Goal: Find specific page/section: Find specific page/section

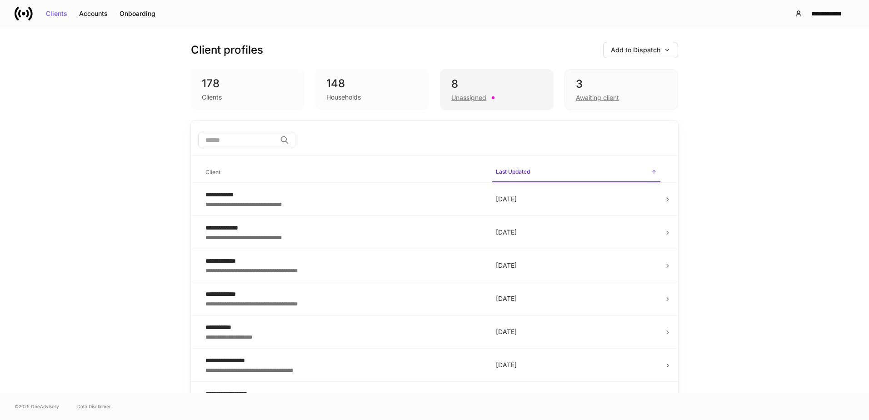
click at [493, 82] on div "8" at bounding box center [496, 84] width 91 height 15
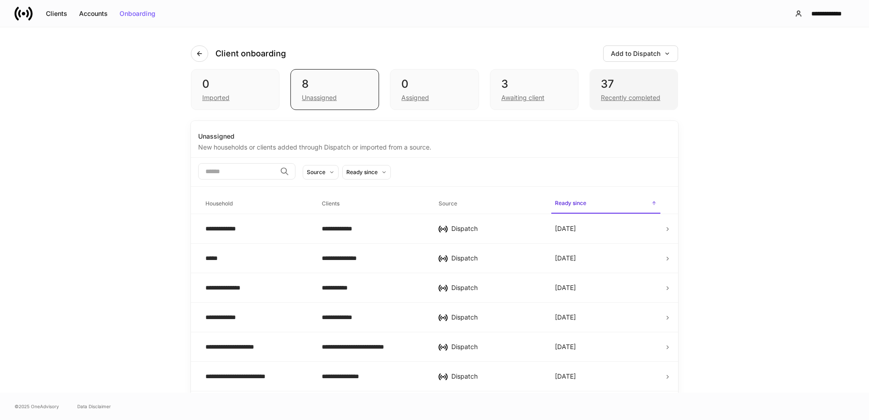
click at [634, 86] on div "37" at bounding box center [634, 84] width 66 height 15
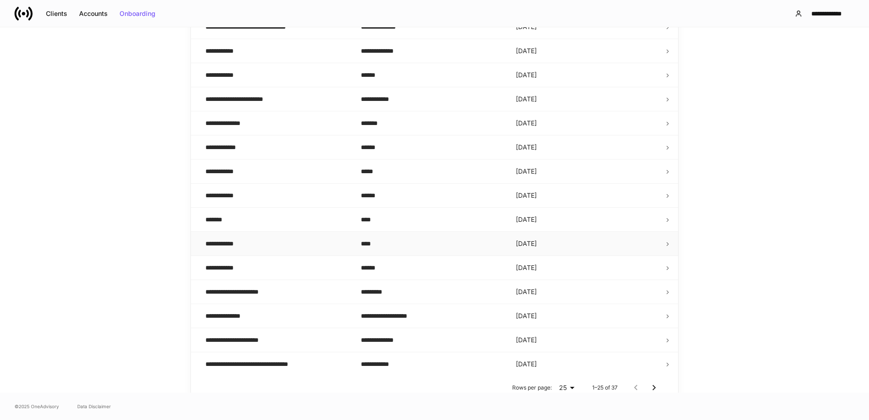
scroll to position [415, 0]
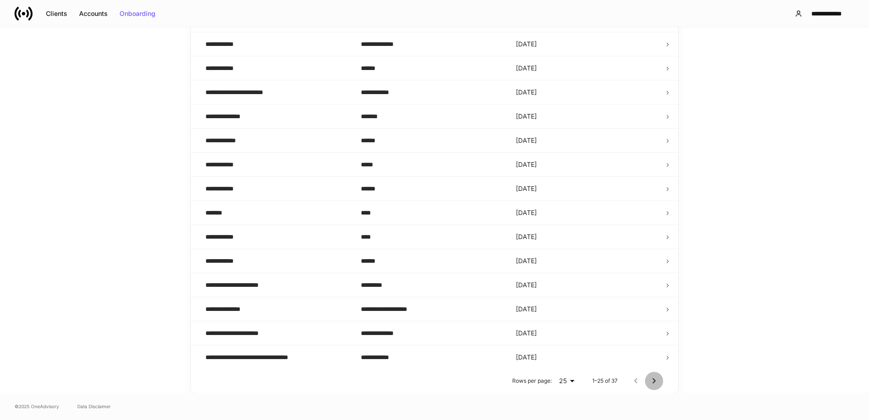
click at [653, 380] on icon "Go to next page" at bounding box center [654, 380] width 3 height 5
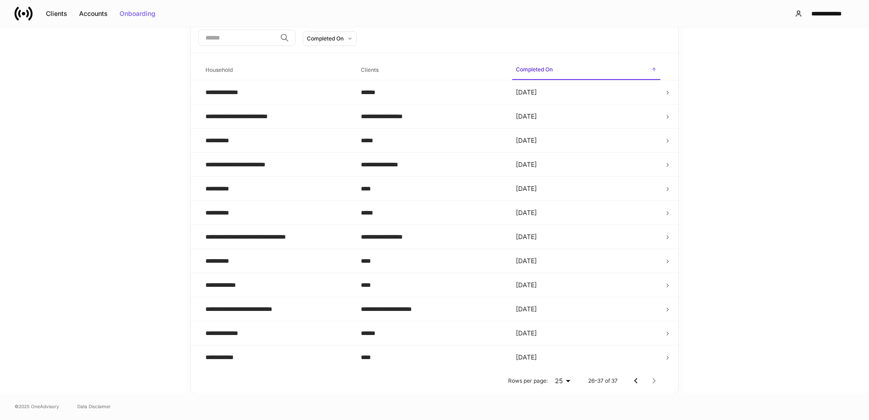
click at [652, 381] on div at bounding box center [645, 381] width 36 height 18
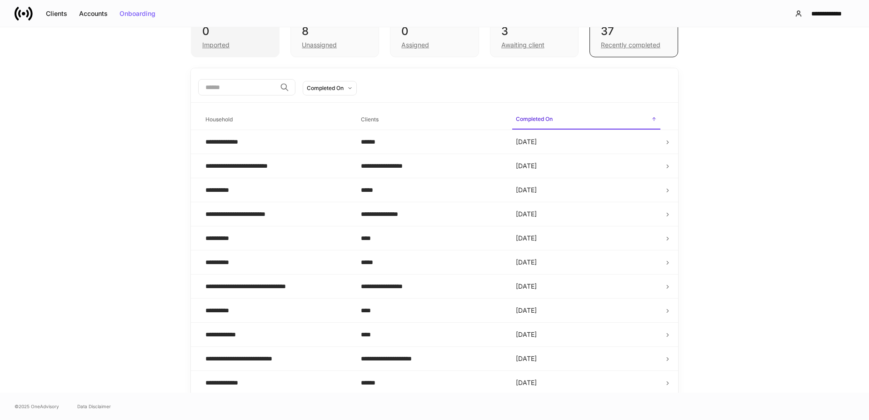
scroll to position [0, 0]
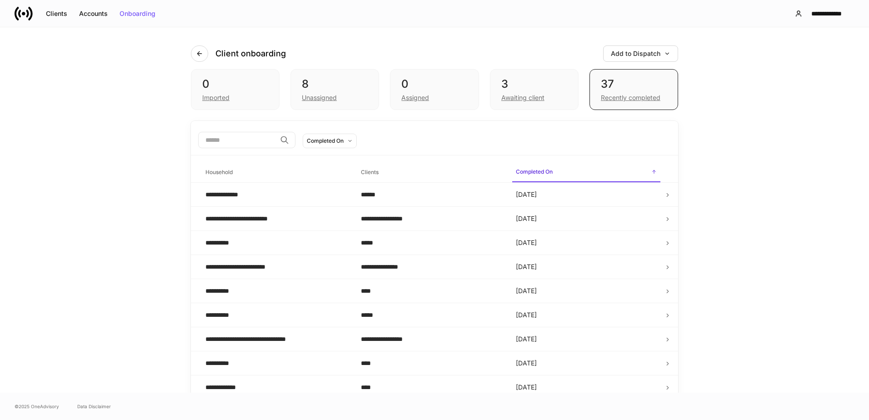
click at [235, 139] on input "search" at bounding box center [237, 140] width 78 height 16
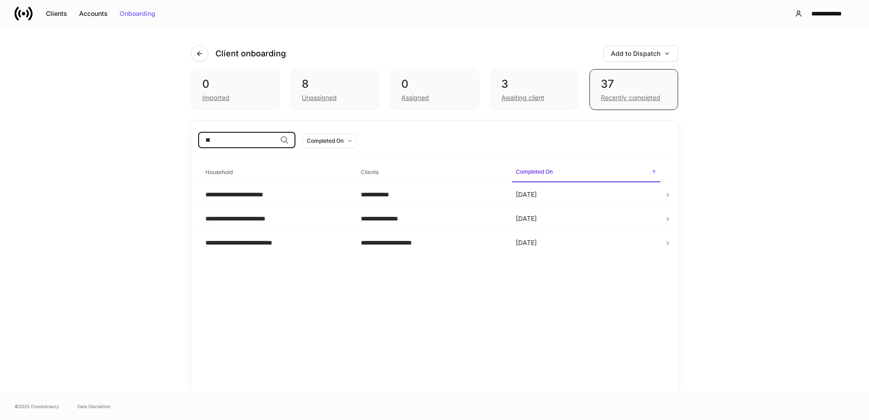
type input "*"
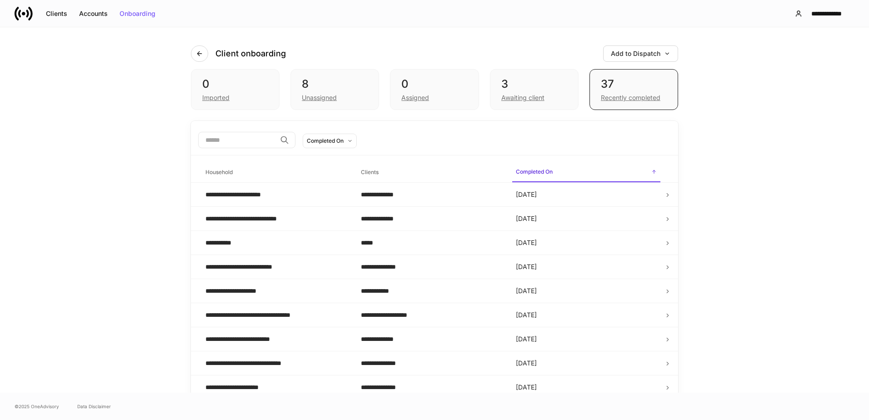
click at [768, 130] on div "**********" at bounding box center [434, 209] width 869 height 365
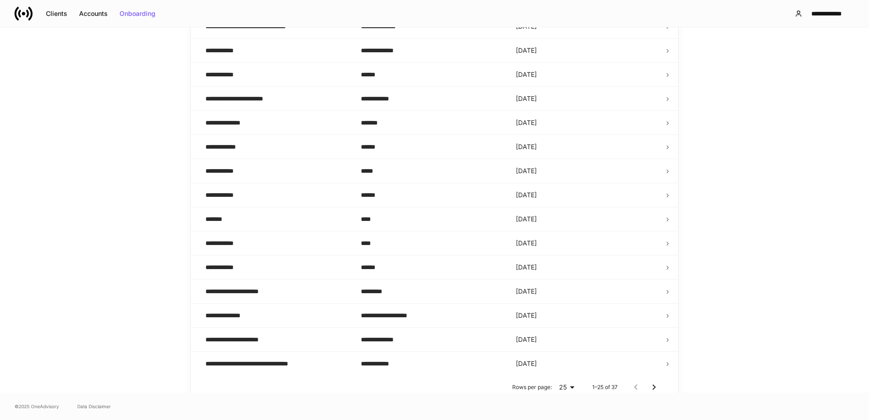
scroll to position [415, 0]
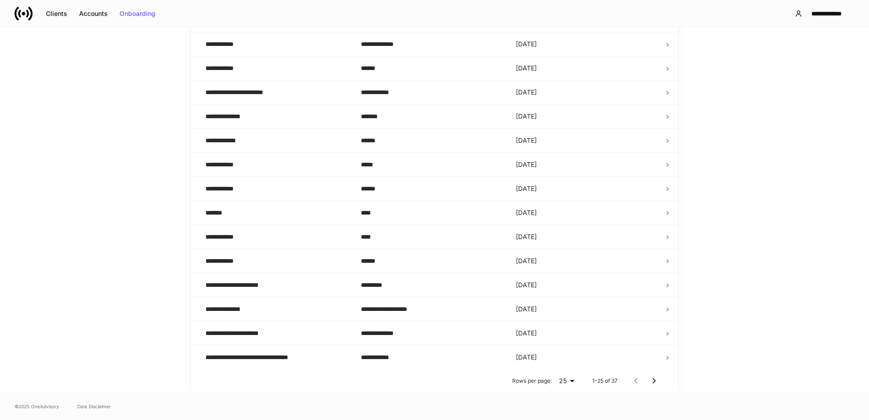
click at [652, 382] on icon "Go to next page" at bounding box center [653, 380] width 11 height 11
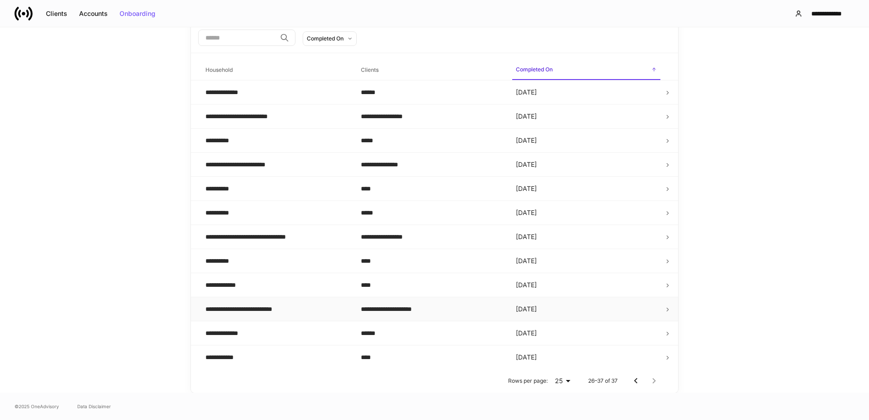
scroll to position [102, 0]
click at [647, 383] on div at bounding box center [645, 381] width 36 height 18
click at [650, 382] on div at bounding box center [645, 381] width 36 height 18
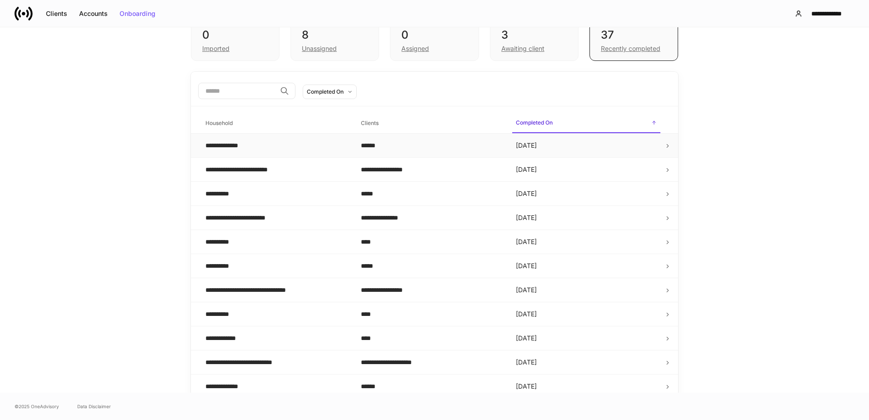
scroll to position [0, 0]
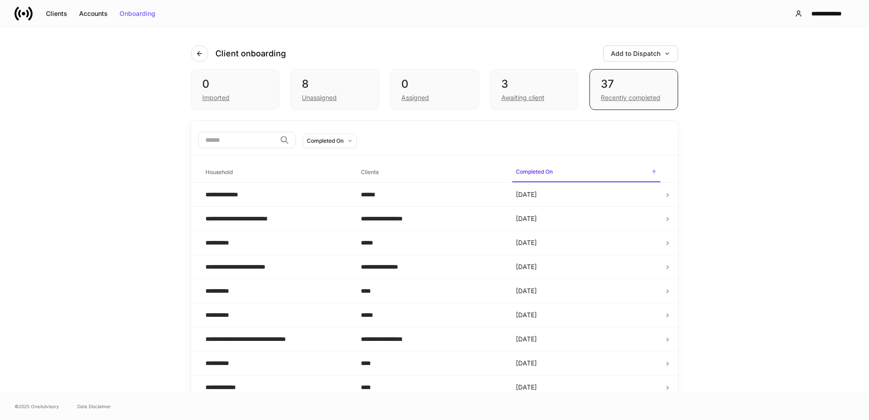
click at [221, 142] on input "search" at bounding box center [237, 140] width 78 height 16
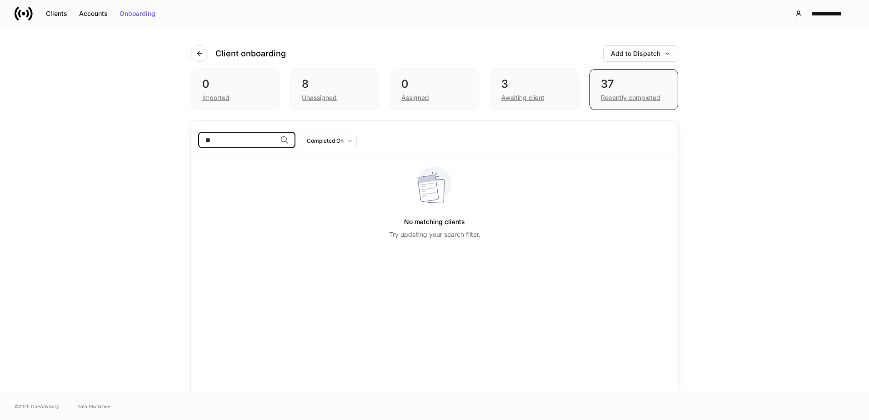
type input "*"
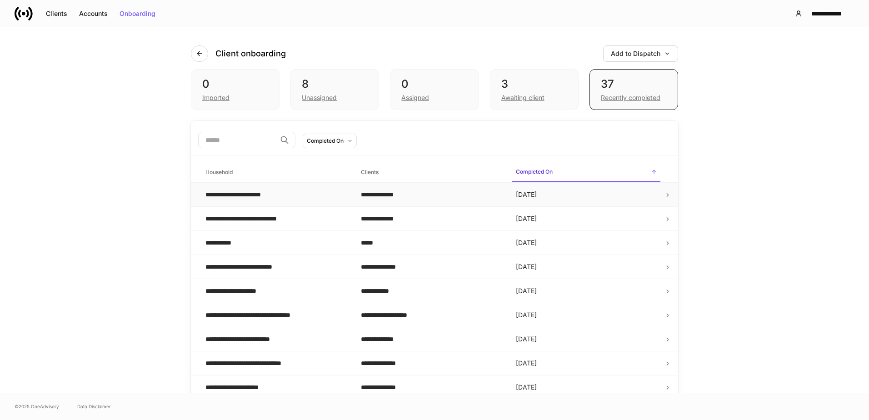
click at [290, 195] on div "**********" at bounding box center [275, 194] width 141 height 9
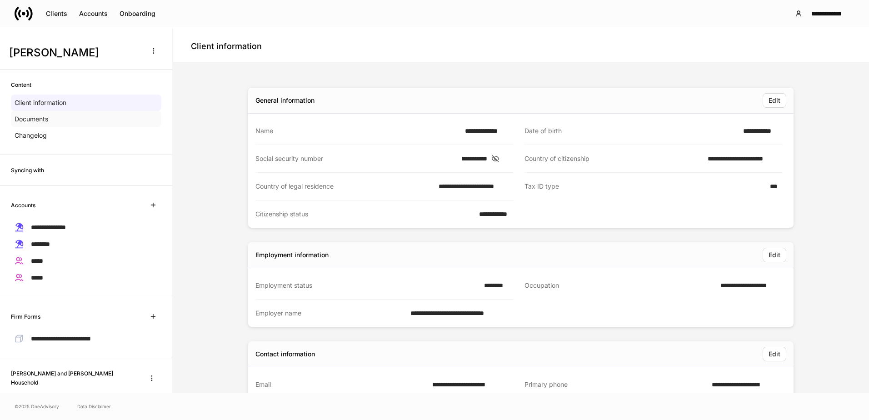
click at [44, 120] on p "Documents" at bounding box center [32, 119] width 34 height 9
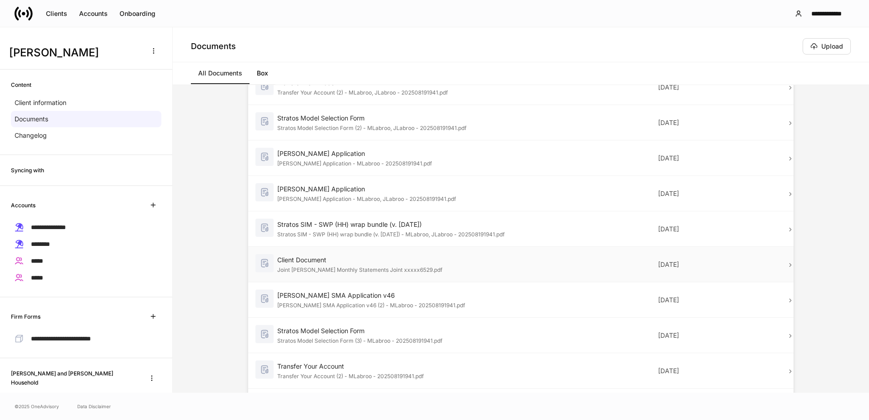
scroll to position [216, 0]
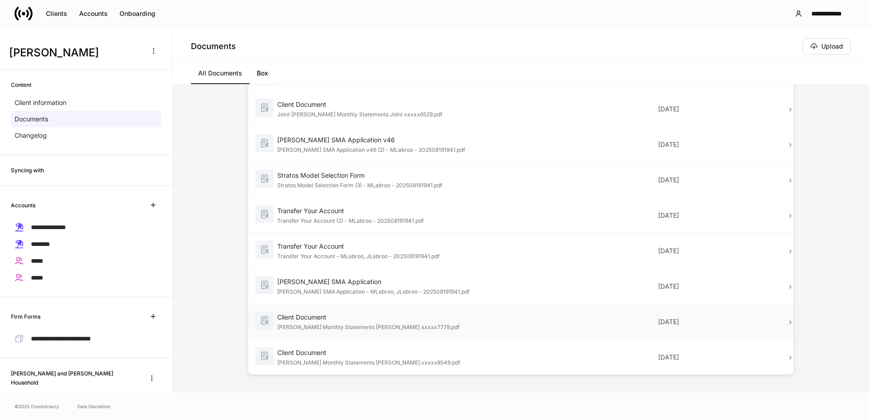
click at [354, 323] on div "Madison ROTH Monthly Statements Roth IRA xxxxx7778.pdf" at bounding box center [392, 326] width 230 height 9
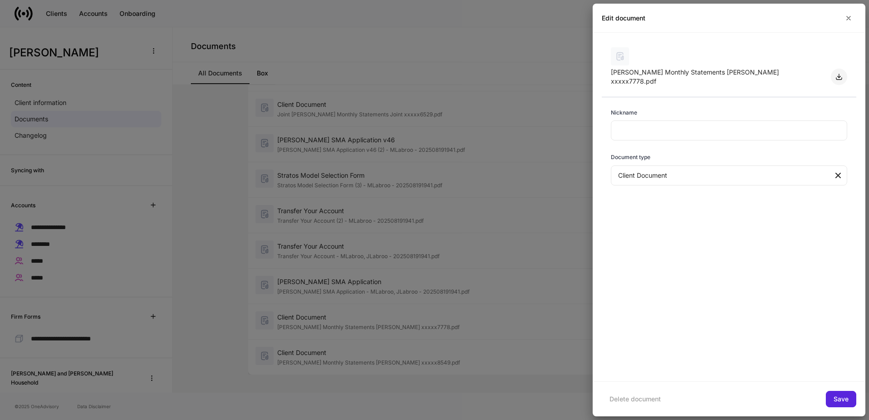
click at [840, 76] on icon "button" at bounding box center [838, 76] width 7 height 7
click at [184, 151] on div at bounding box center [434, 210] width 869 height 420
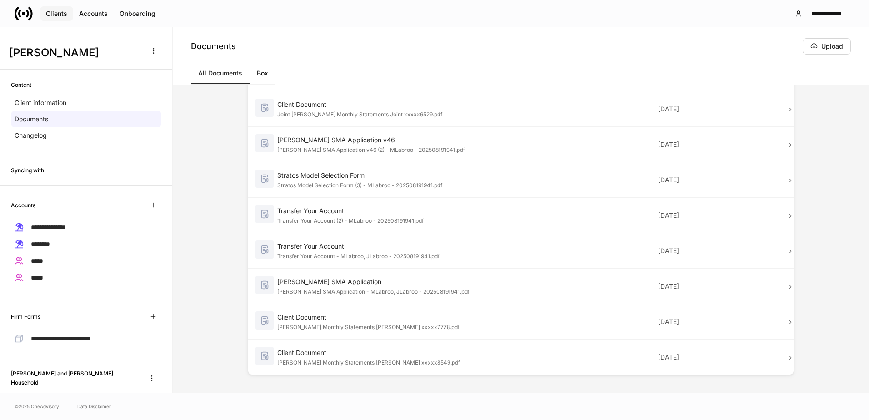
click at [52, 13] on div "Clients" at bounding box center [56, 13] width 21 height 6
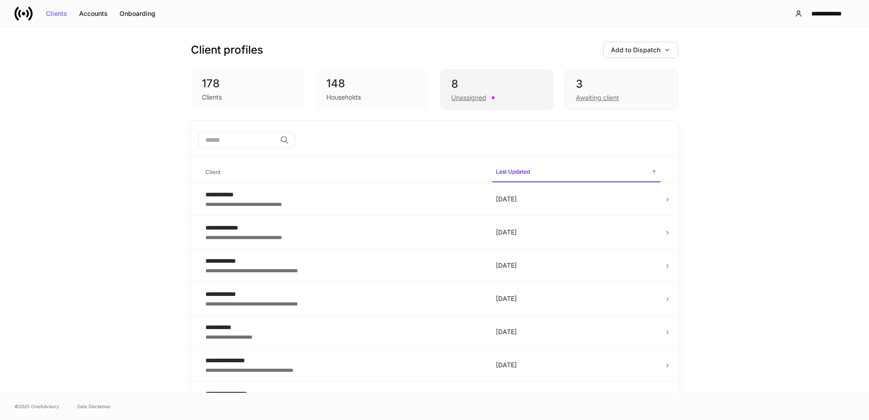
click at [499, 90] on div "8" at bounding box center [496, 84] width 91 height 15
